Goal: Obtain resource: Download file/media

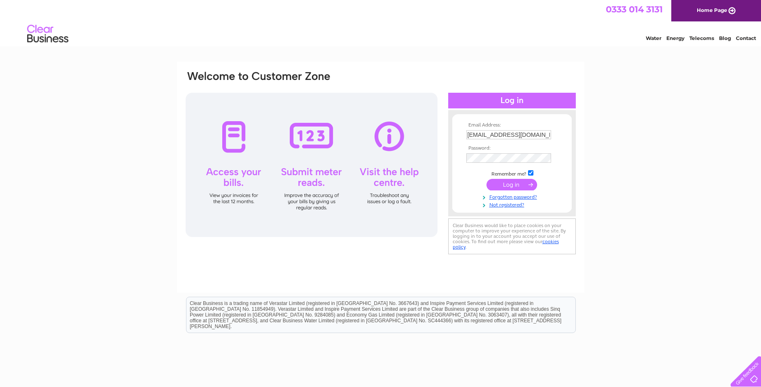
click at [499, 185] on input "submit" at bounding box center [512, 185] width 51 height 12
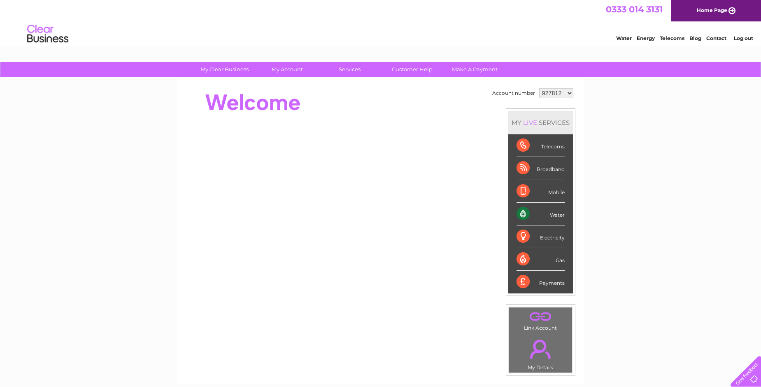
click at [539, 88] on select "927812 1025711" at bounding box center [556, 93] width 34 height 10
select select "1025711"
click option "1025711" at bounding box center [0, 0] width 0 height 0
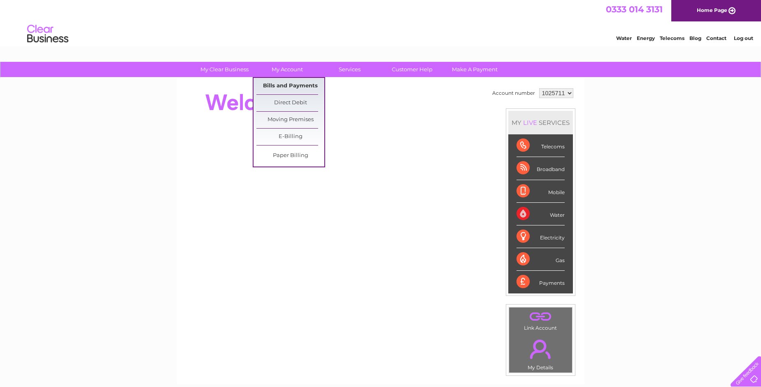
click at [286, 81] on link "Bills and Payments" at bounding box center [291, 86] width 68 height 16
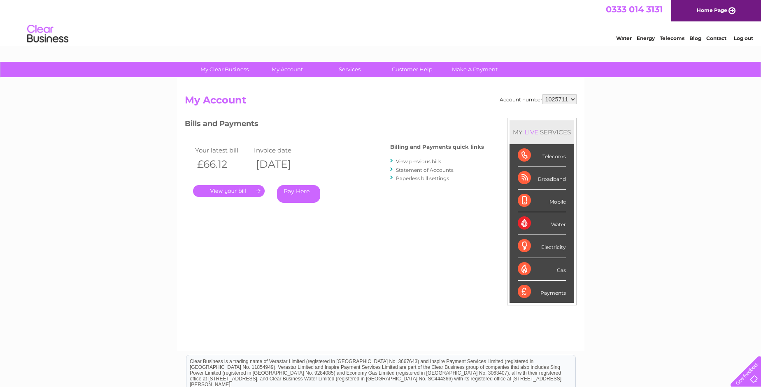
click at [424, 159] on link "View previous bills" at bounding box center [418, 161] width 45 height 6
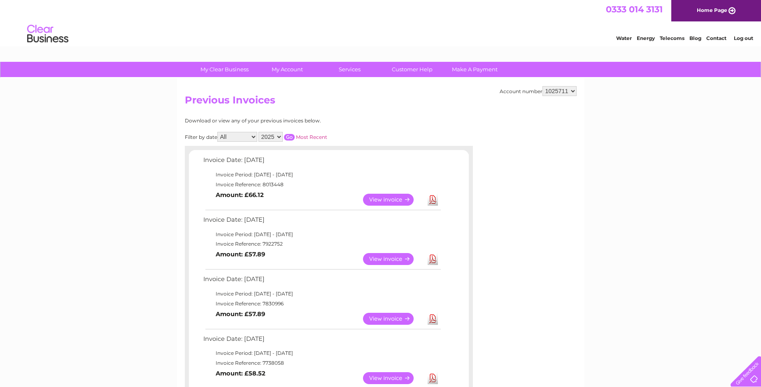
click at [389, 258] on link "View" at bounding box center [393, 259] width 61 height 12
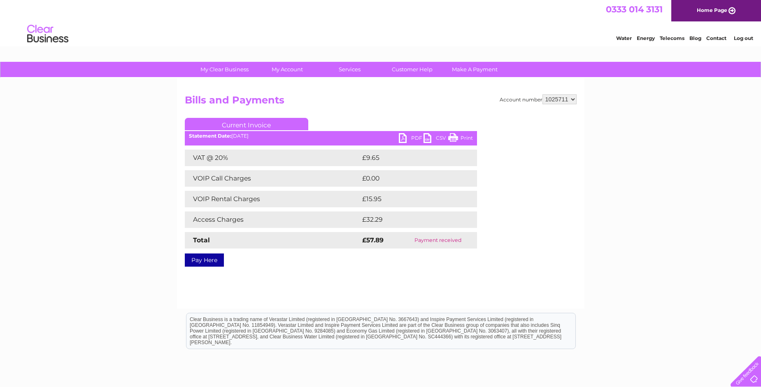
click at [407, 138] on link "PDF" at bounding box center [411, 139] width 25 height 12
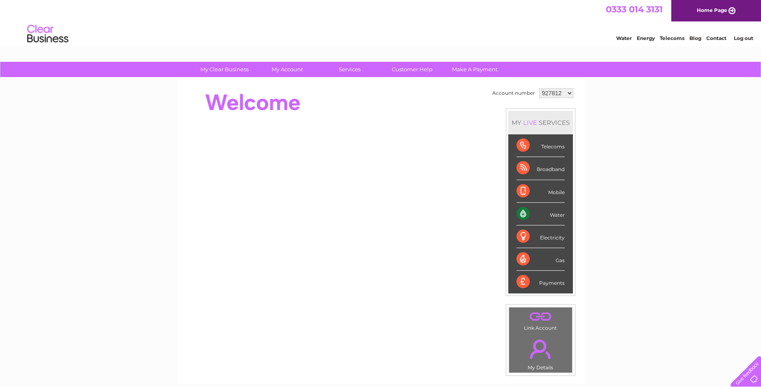
click at [539, 88] on select "927812 1025711" at bounding box center [556, 93] width 34 height 10
select select "1025711"
click option "1025711" at bounding box center [0, 0] width 0 height 0
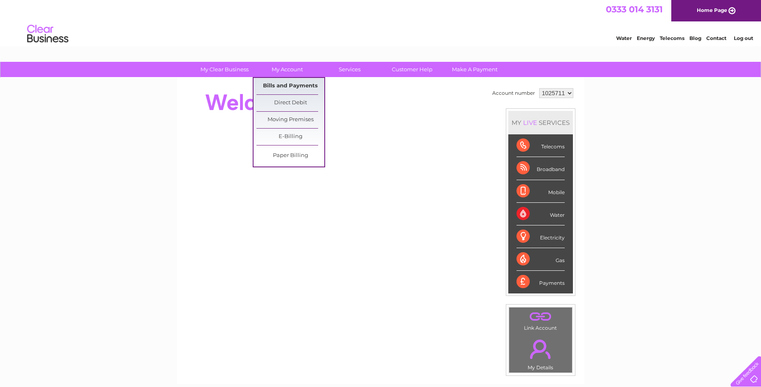
click at [285, 85] on link "Bills and Payments" at bounding box center [291, 86] width 68 height 16
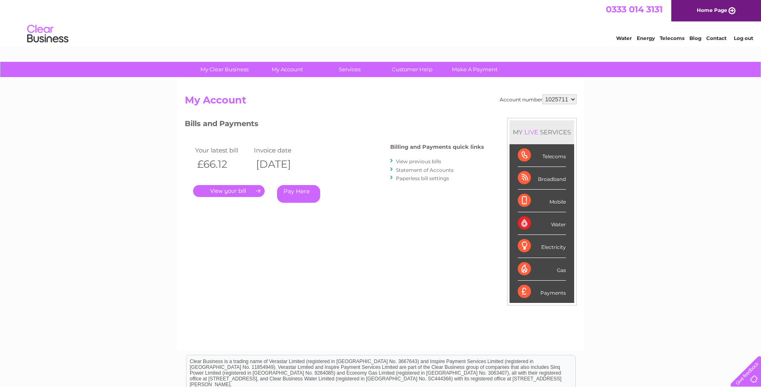
click at [236, 191] on link "." at bounding box center [229, 191] width 72 height 12
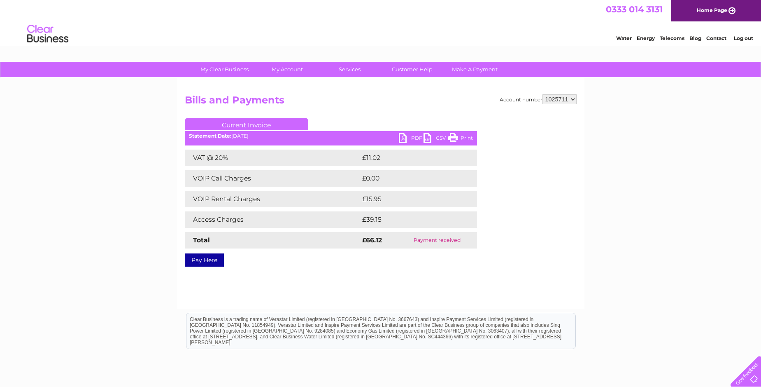
click at [408, 139] on link "PDF" at bounding box center [411, 139] width 25 height 12
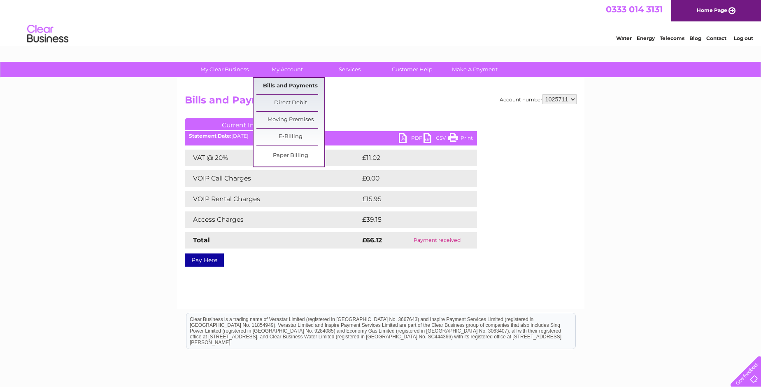
click at [296, 86] on link "Bills and Payments" at bounding box center [291, 86] width 68 height 16
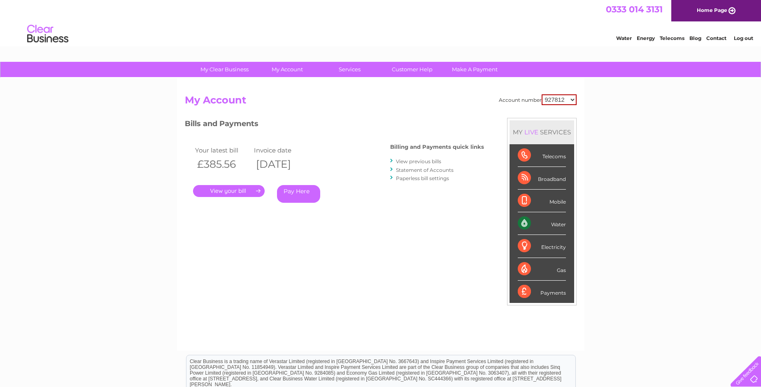
click at [424, 161] on link "View previous bills" at bounding box center [418, 161] width 45 height 6
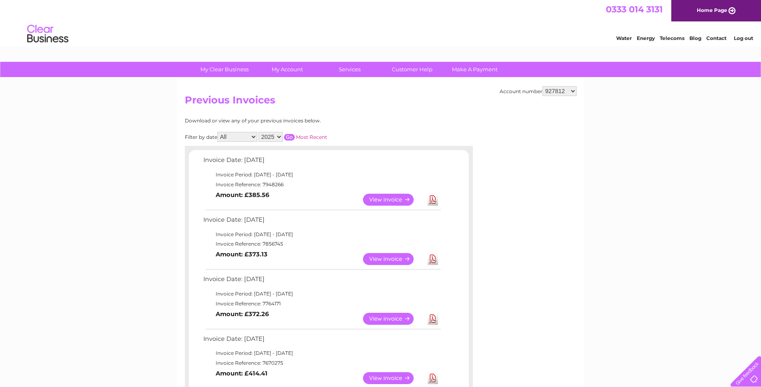
click at [543, 86] on select "927812 1025711" at bounding box center [560, 91] width 34 height 10
select select "1025711"
click option "1025711" at bounding box center [0, 0] width 0 height 0
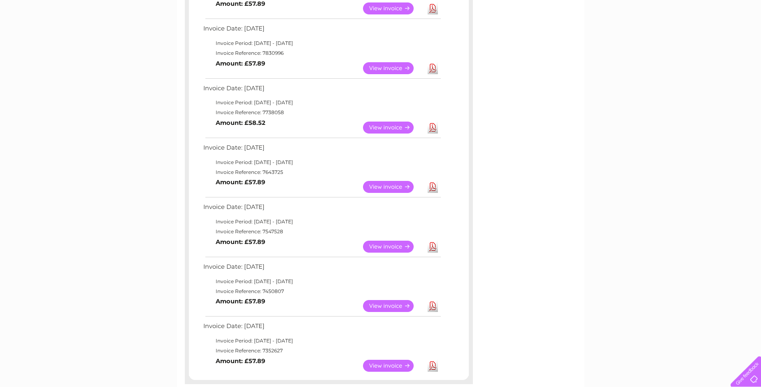
scroll to position [168, 0]
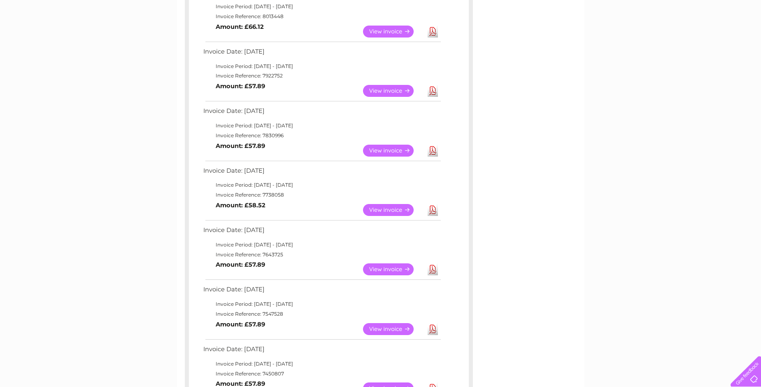
click at [378, 147] on link "View" at bounding box center [393, 151] width 61 height 12
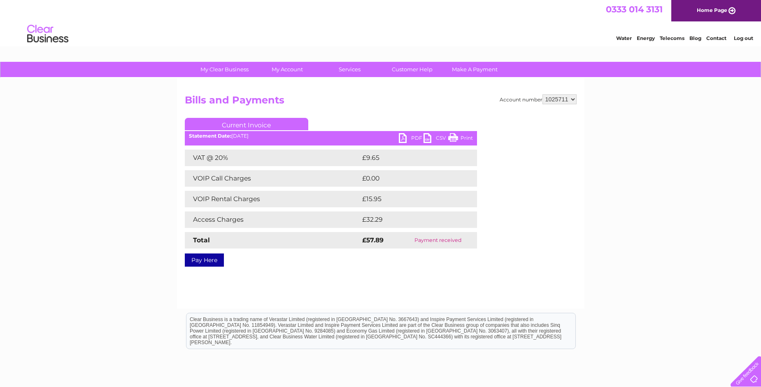
click at [410, 135] on link "PDF" at bounding box center [411, 139] width 25 height 12
